Goal: Task Accomplishment & Management: Use online tool/utility

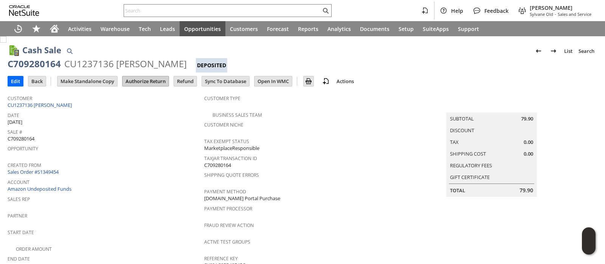
click at [142, 81] on input "Authorize Return" at bounding box center [146, 81] width 46 height 10
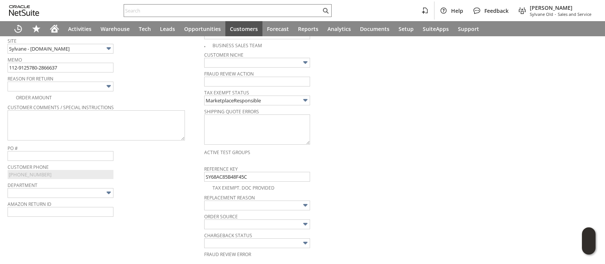
scroll to position [191, 0]
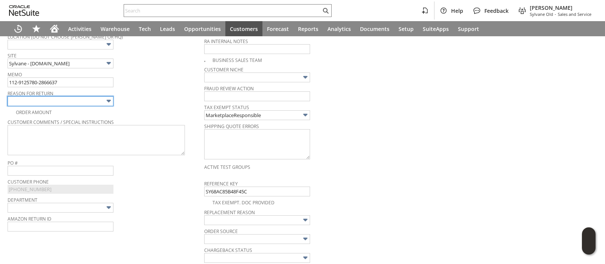
click at [106, 100] on img at bounding box center [108, 101] width 9 height 9
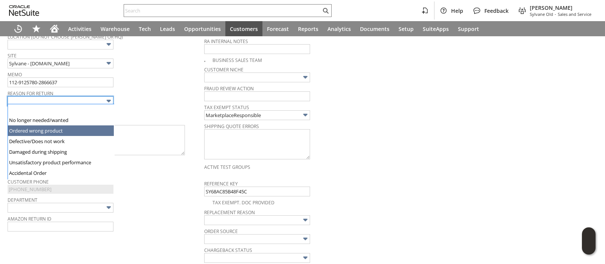
type input "Ordered wrong product"
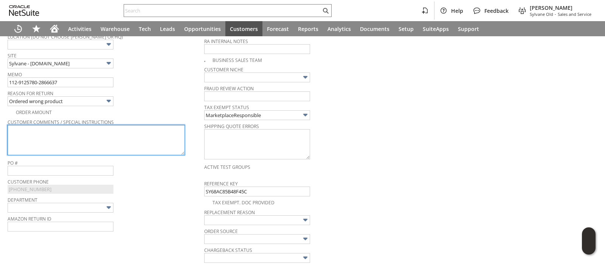
click at [71, 137] on textarea at bounding box center [96, 140] width 177 height 30
paste textarea "Filters are to big."
type textarea "Filters are to big."
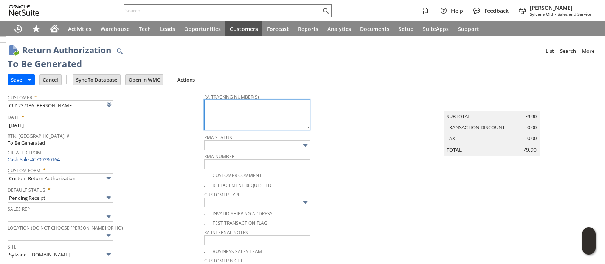
click at [252, 116] on textarea at bounding box center [257, 115] width 106 height 30
paste textarea "1ZR0960D9089653444"
type textarea "1ZR0960D9089653444"
click at [18, 81] on input "Save" at bounding box center [16, 80] width 17 height 10
